Goal: Transaction & Acquisition: Purchase product/service

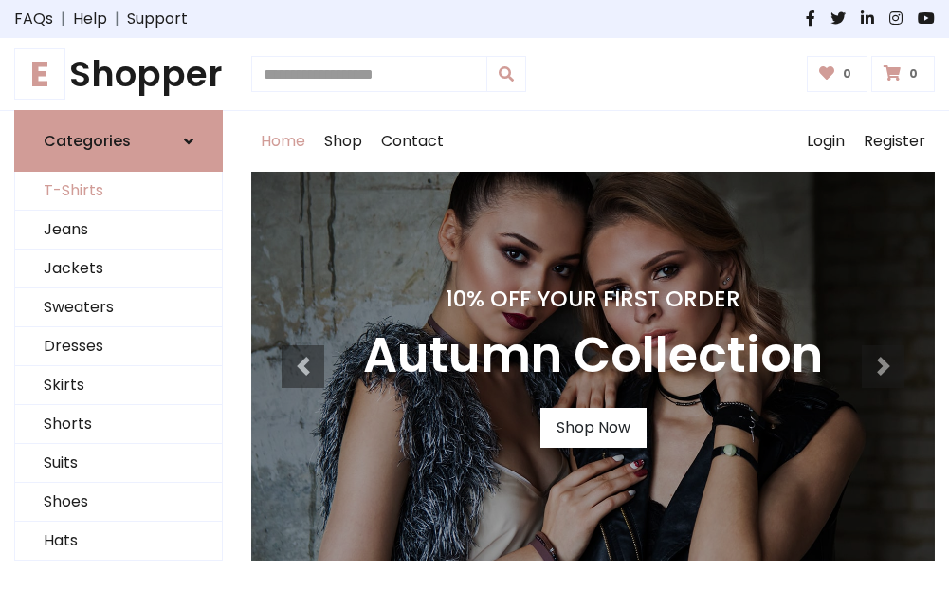
click at [119, 192] on link "T-Shirts" at bounding box center [118, 191] width 207 height 39
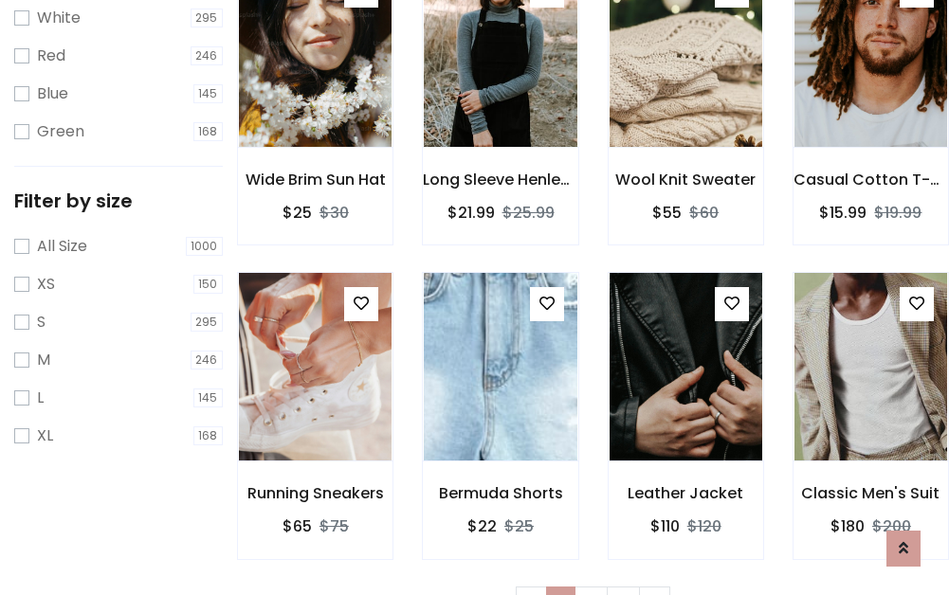
scroll to position [34, 0]
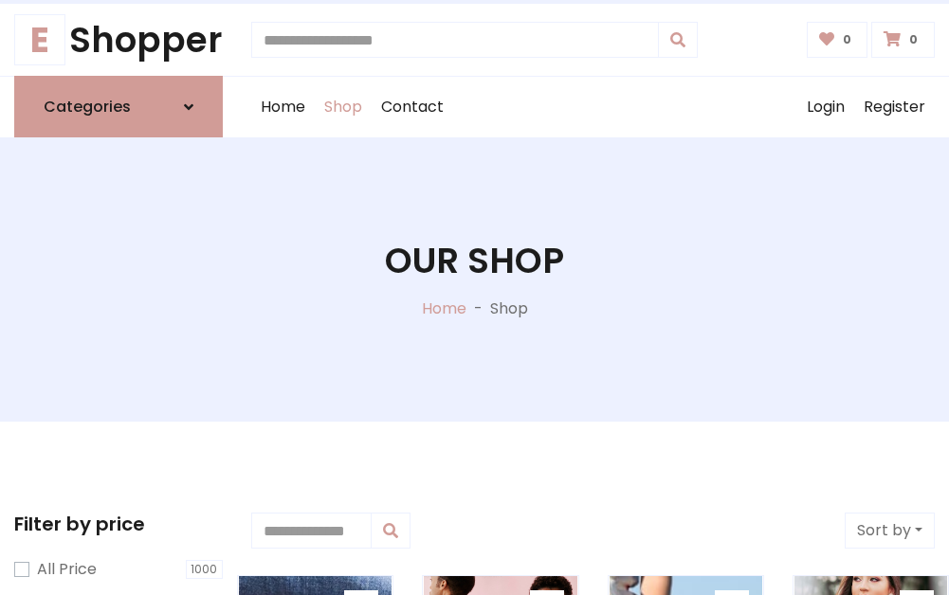
click at [474, 280] on h1 "Our Shop" at bounding box center [474, 261] width 179 height 42
click at [593, 107] on div "Home Shop Contact Log out Login Register" at bounding box center [593, 107] width 684 height 61
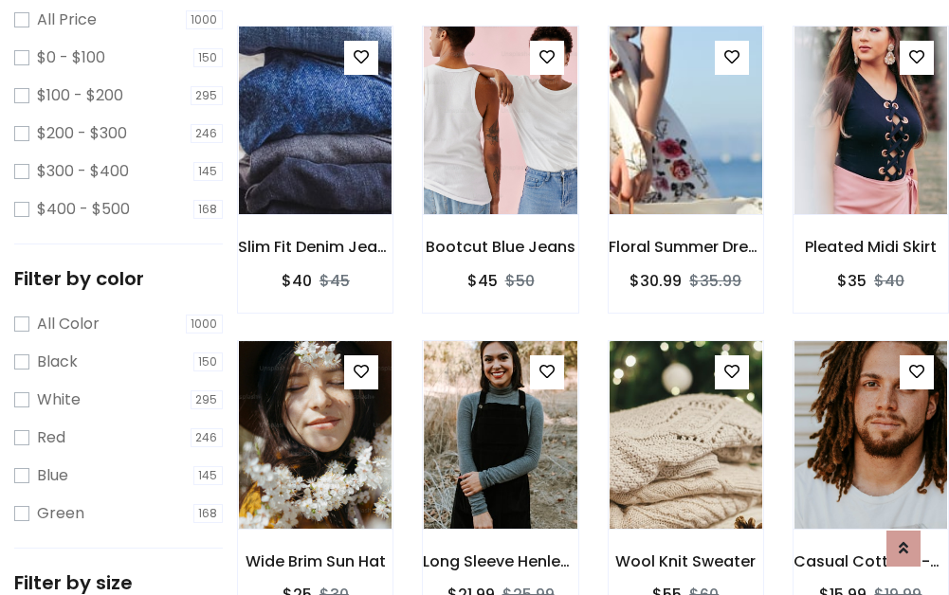
scroll to position [550, 0]
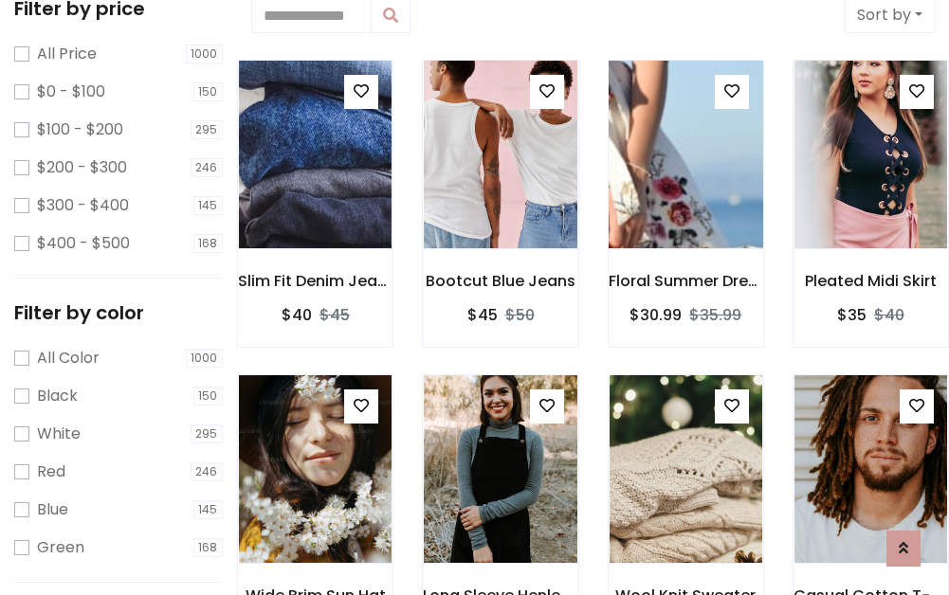
click at [686, 156] on img at bounding box center [686, 154] width 183 height 455
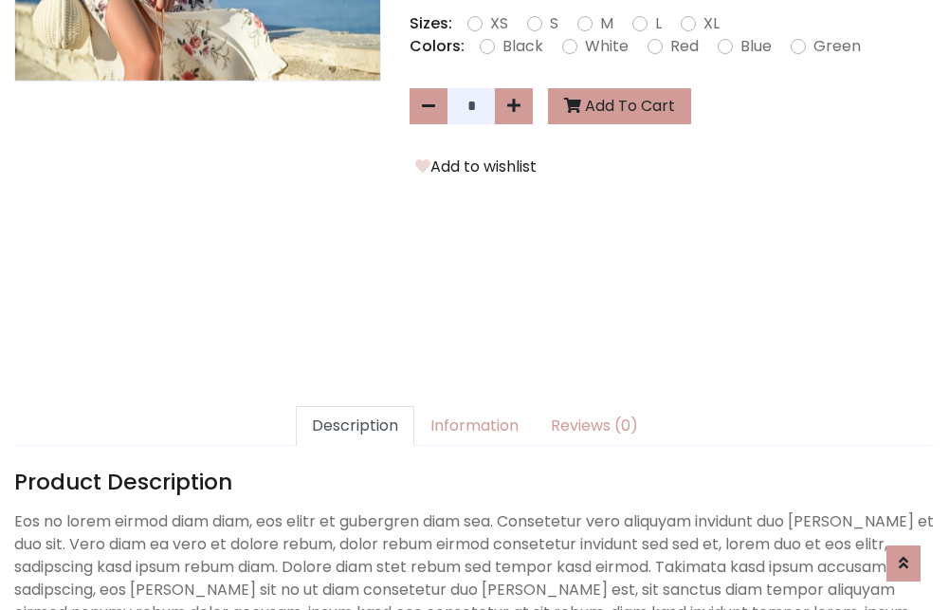
scroll to position [464, 0]
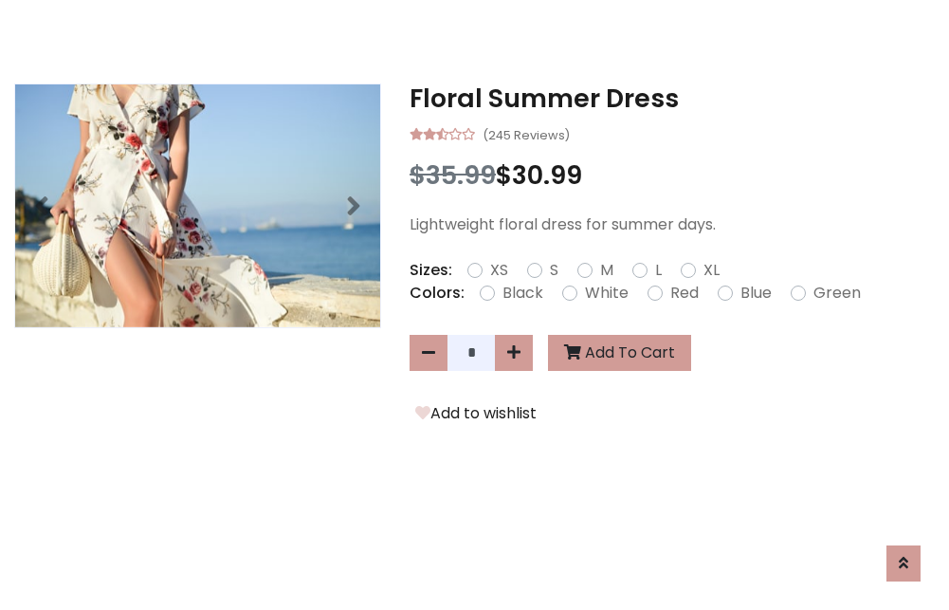
click at [672, 99] on h3 "Floral Summer Dress" at bounding box center [672, 98] width 525 height 30
